Goal: Use online tool/utility: Utilize a website feature to perform a specific function

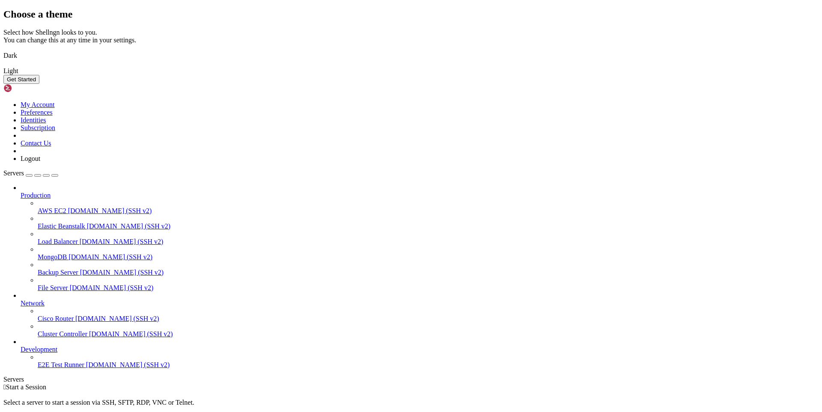
click at [39, 84] on button "Get Started" at bounding box center [21, 79] width 36 height 9
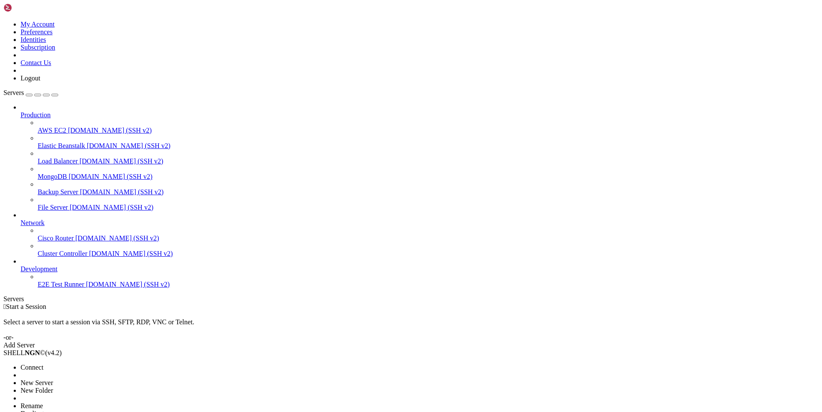
click at [53, 379] on span "New Server" at bounding box center [37, 382] width 33 height 7
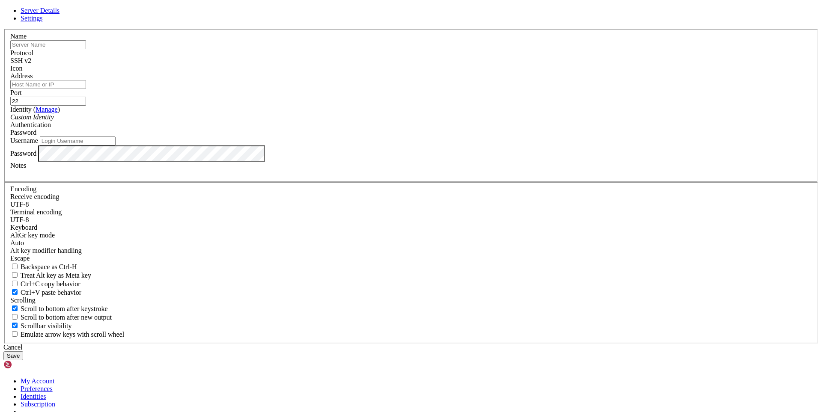
click at [86, 49] on input "text" at bounding box center [48, 44] width 76 height 9
paste input "[TECHNICAL_ID]"
type input "[TECHNICAL_ID]"
click at [86, 89] on input "Address" at bounding box center [48, 84] width 76 height 9
paste input "[TECHNICAL_ID]"
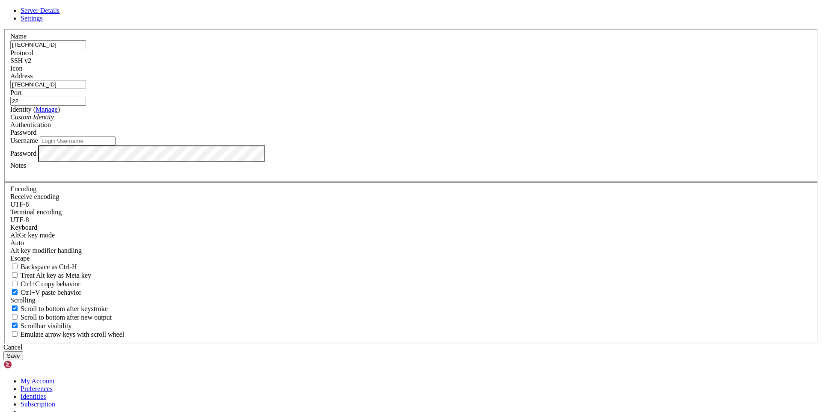
type input "[TECHNICAL_ID]"
click at [116, 145] on input "Username" at bounding box center [78, 141] width 76 height 9
type input "root"
click at [23, 351] on button "Save" at bounding box center [13, 355] width 20 height 9
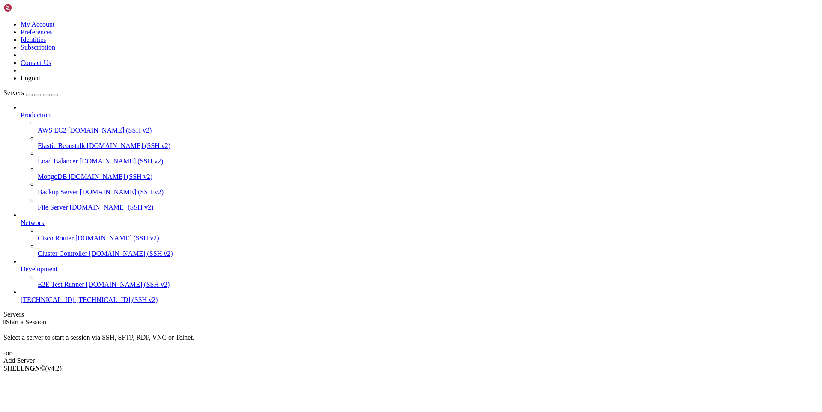
click at [53, 303] on span "[TECHNICAL_ID]" at bounding box center [48, 299] width 54 height 7
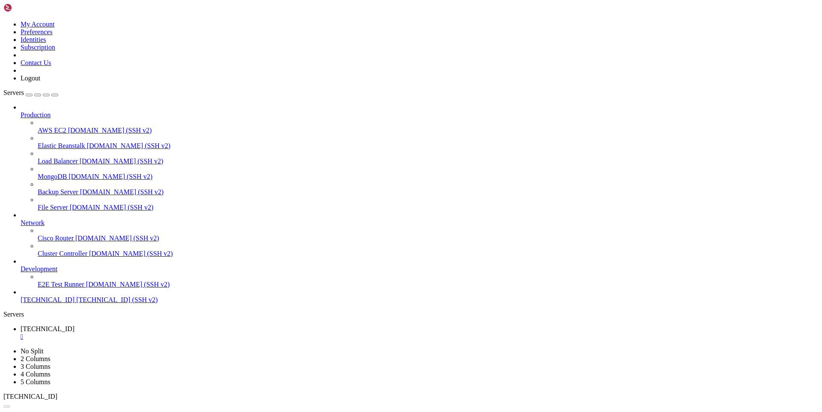
drag, startPoint x: 506, startPoint y: 131, endPoint x: 501, endPoint y: 134, distance: 6.1
click at [76, 303] on span "[TECHNICAL_ID] (SSH v2)" at bounding box center [116, 299] width 81 height 7
